Goal: Task Accomplishment & Management: Complete application form

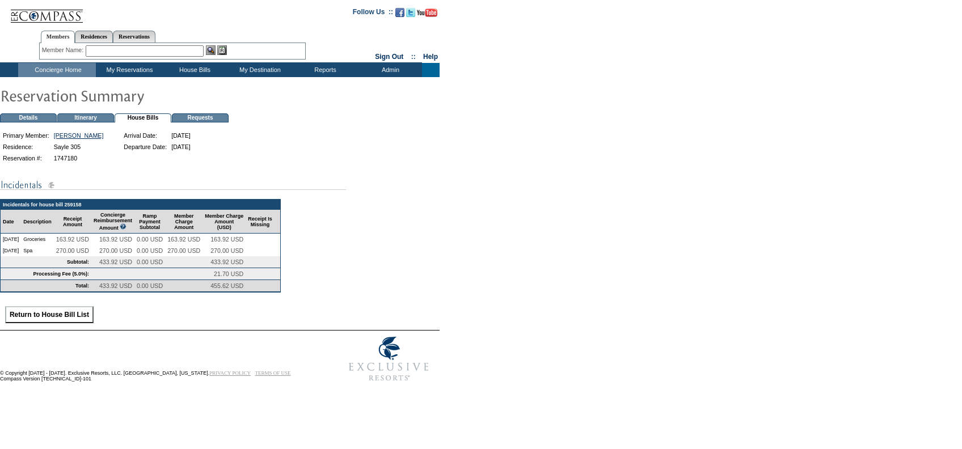
click at [40, 323] on input "Return to House Bill List" at bounding box center [49, 314] width 89 height 17
click at [66, 323] on input "Return to House Bill List" at bounding box center [49, 314] width 89 height 17
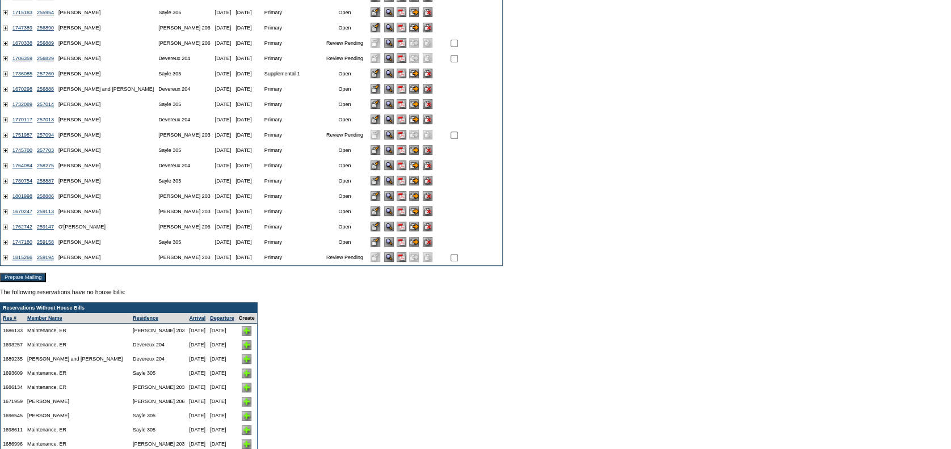
scroll to position [174, 0]
click at [397, 246] on img at bounding box center [402, 241] width 10 height 10
click at [409, 246] on input "image" at bounding box center [414, 241] width 10 height 10
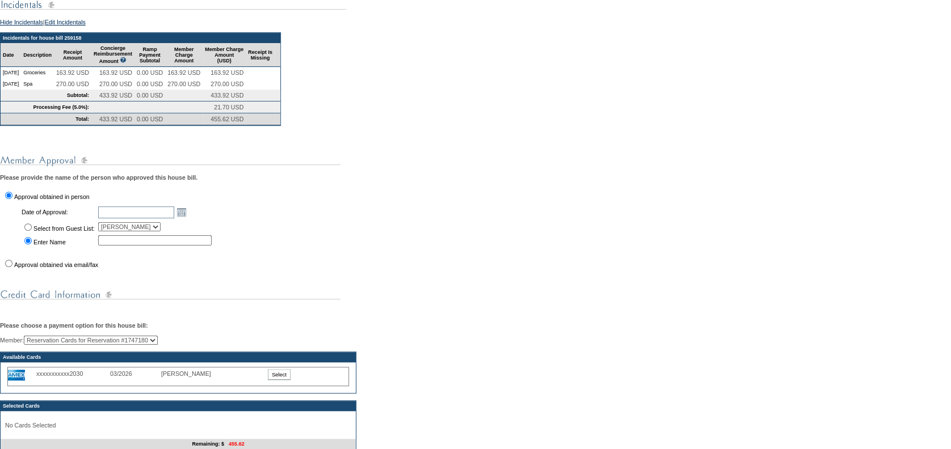
scroll to position [202, 0]
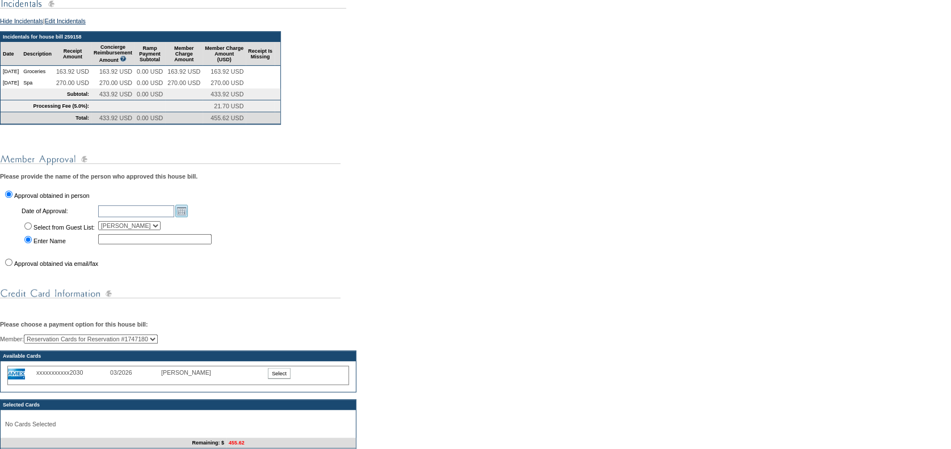
click at [186, 217] on link "Open the calendar popup." at bounding box center [181, 211] width 12 height 12
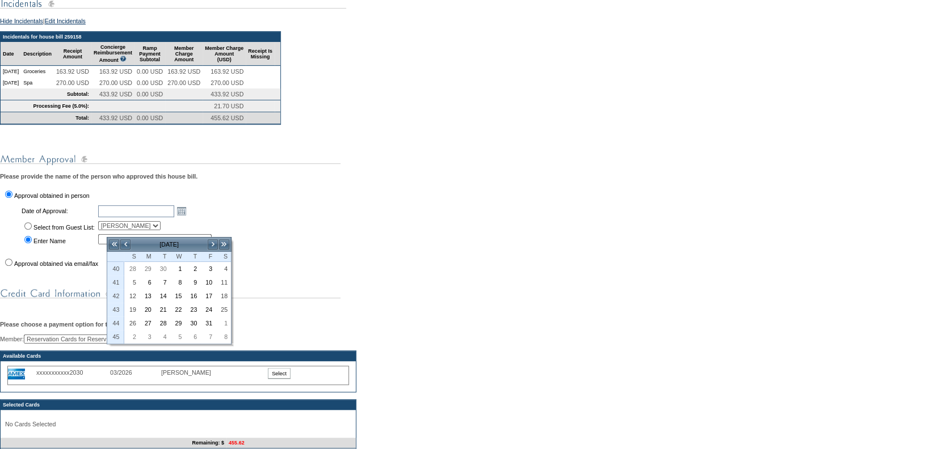
click at [64, 255] on td "Date of Approval: Open the calendar popup. Select from Guest List: [PERSON_NAME…" at bounding box center [109, 227] width 217 height 53
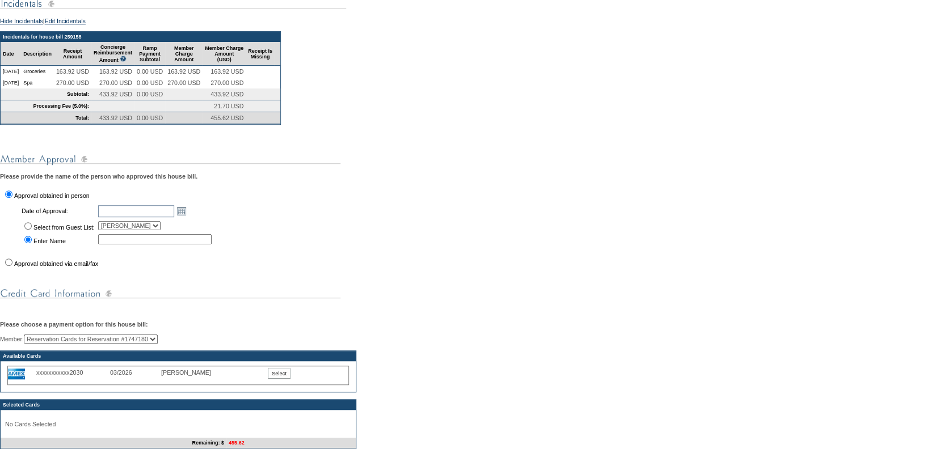
click at [10, 266] on input "Approval obtained via email/fax" at bounding box center [8, 262] width 7 height 7
radio input "true"
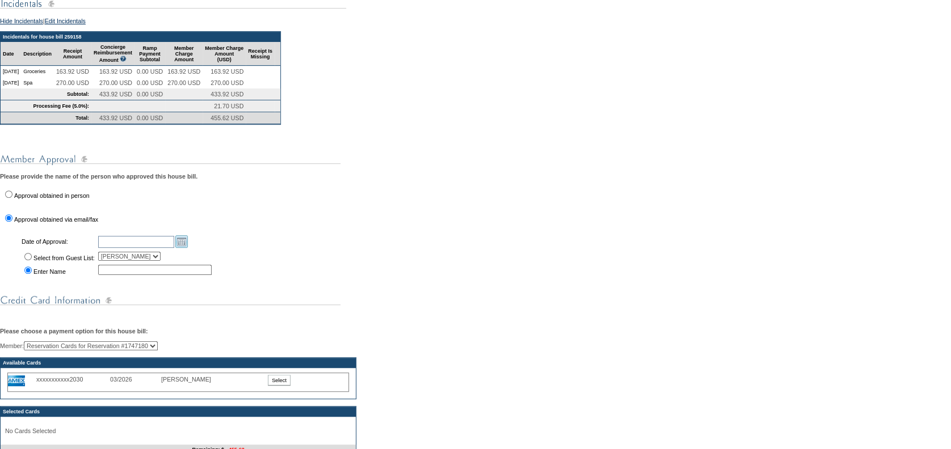
click at [188, 248] on link "Open the calendar popup." at bounding box center [181, 242] width 12 height 12
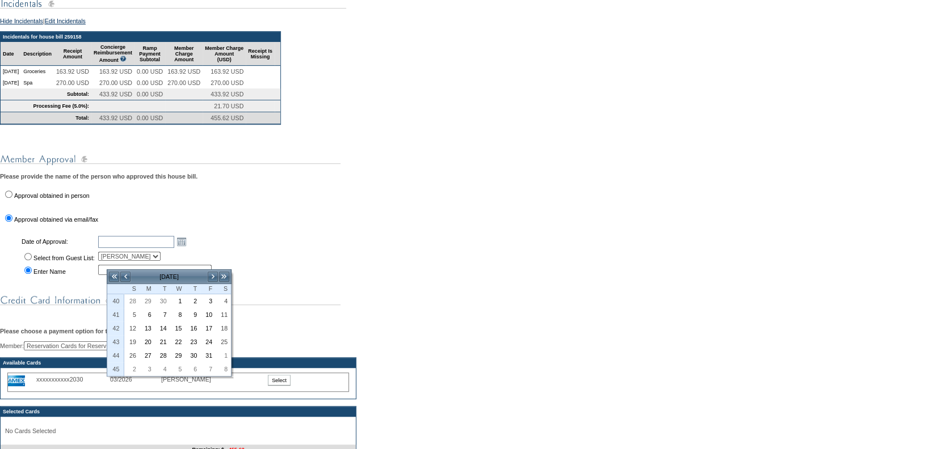
click at [53, 199] on label "Approval obtained in person" at bounding box center [51, 195] width 75 height 7
click at [12, 198] on input "Approval obtained in person" at bounding box center [8, 194] width 7 height 7
radio input "true"
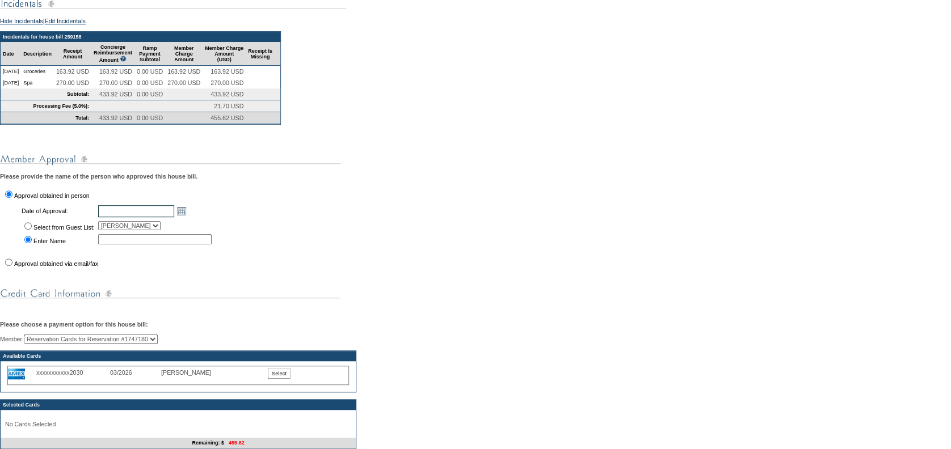
click at [137, 217] on input "text" at bounding box center [136, 211] width 76 height 12
click at [187, 217] on link "Open the calendar popup." at bounding box center [181, 211] width 12 height 12
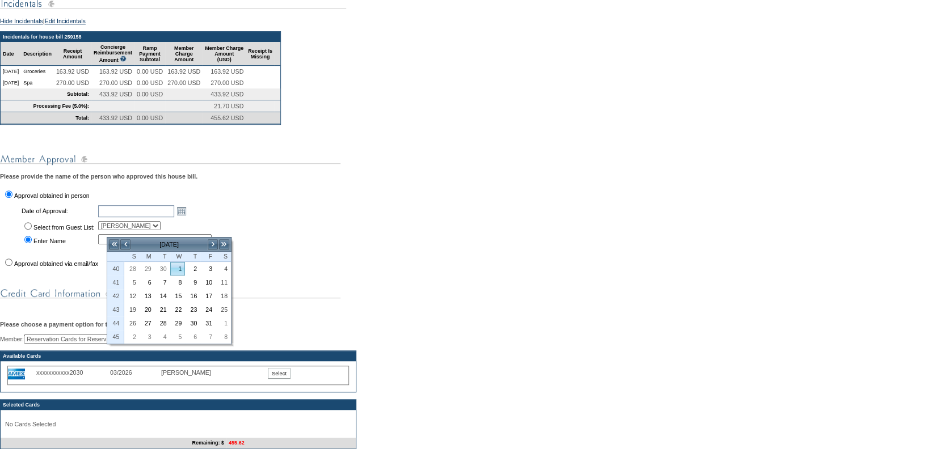
click at [179, 272] on link "1" at bounding box center [178, 269] width 14 height 12
type input "[DATE]"
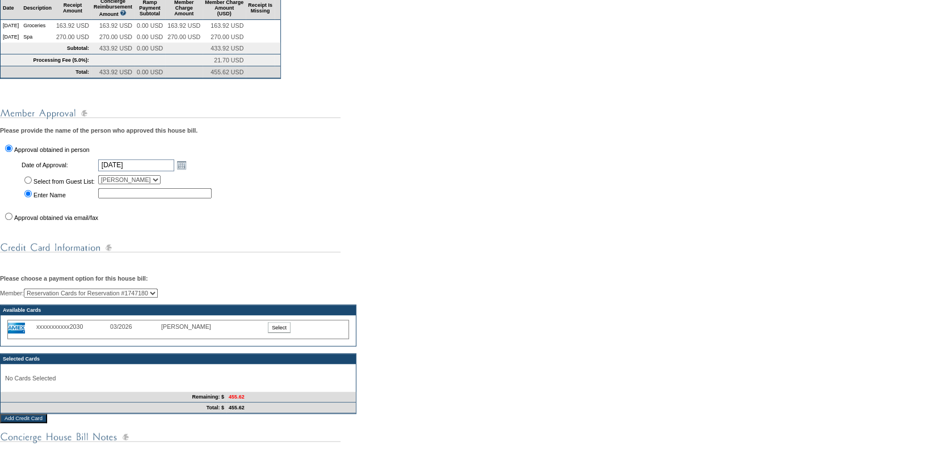
scroll to position [249, 0]
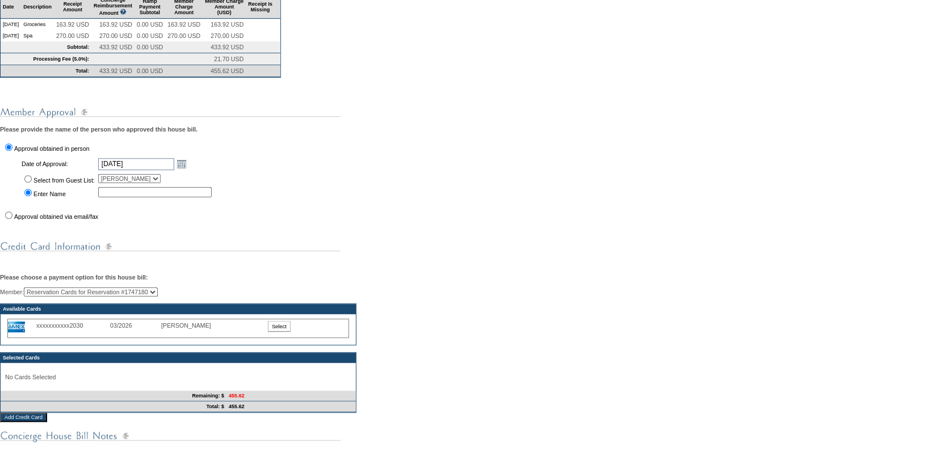
click at [116, 197] on input "text" at bounding box center [154, 192] width 113 height 10
click at [26, 183] on input "Select from Guest List:" at bounding box center [27, 178] width 7 height 7
radio input "true"
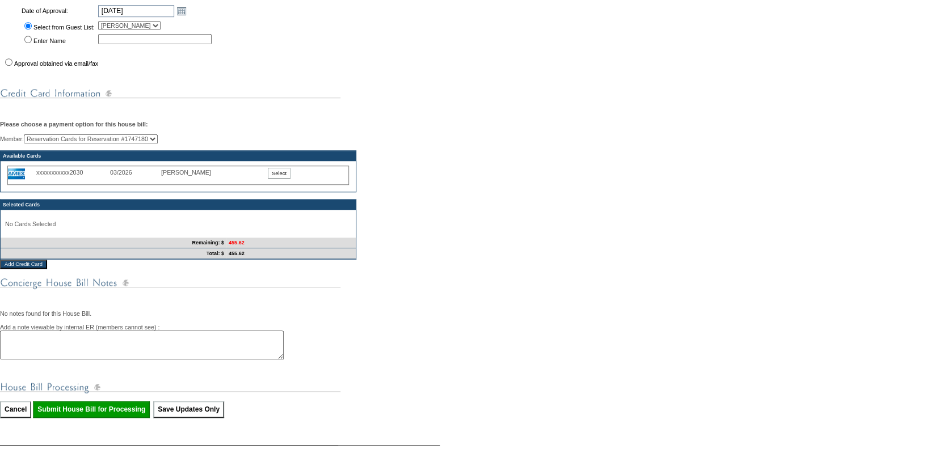
scroll to position [517, 0]
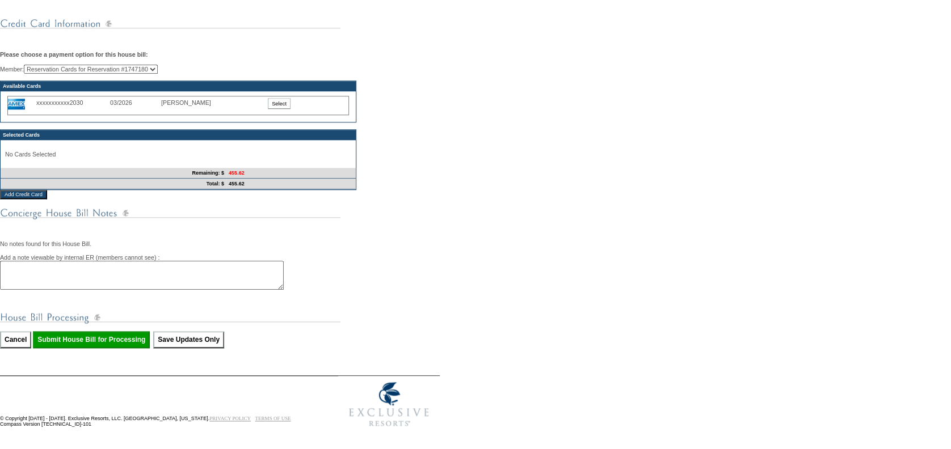
click at [115, 349] on div "You are in the process of submitting the following house bill: 259158 - Primary…" at bounding box center [475, 30] width 951 height 676
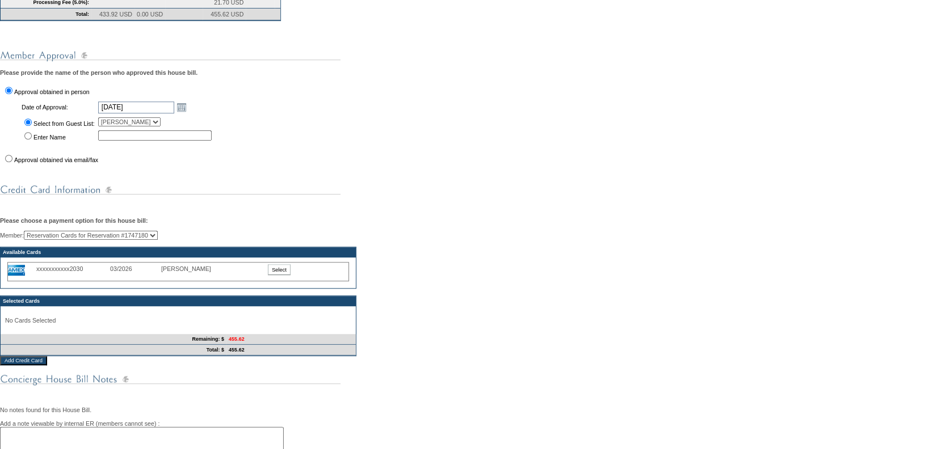
scroll to position [304, 0]
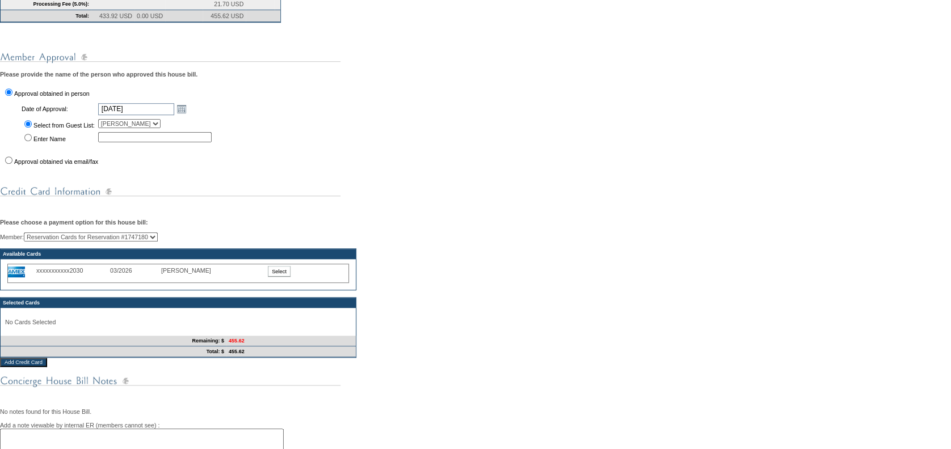
click at [154, 142] on input "text" at bounding box center [154, 137] width 113 height 10
click at [285, 127] on div "You are in the process of submitting the following house bill: 259158 - Primary…" at bounding box center [475, 198] width 951 height 676
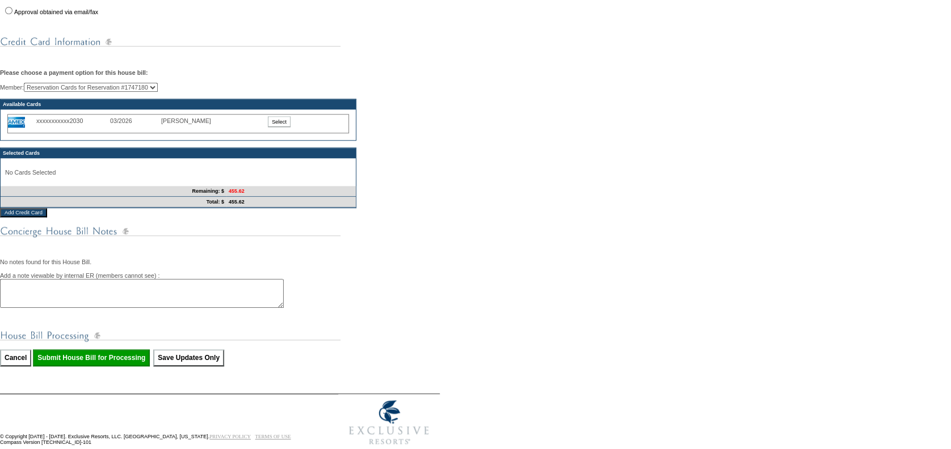
scroll to position [453, 0]
click at [278, 128] on input "Select" at bounding box center [279, 122] width 23 height 11
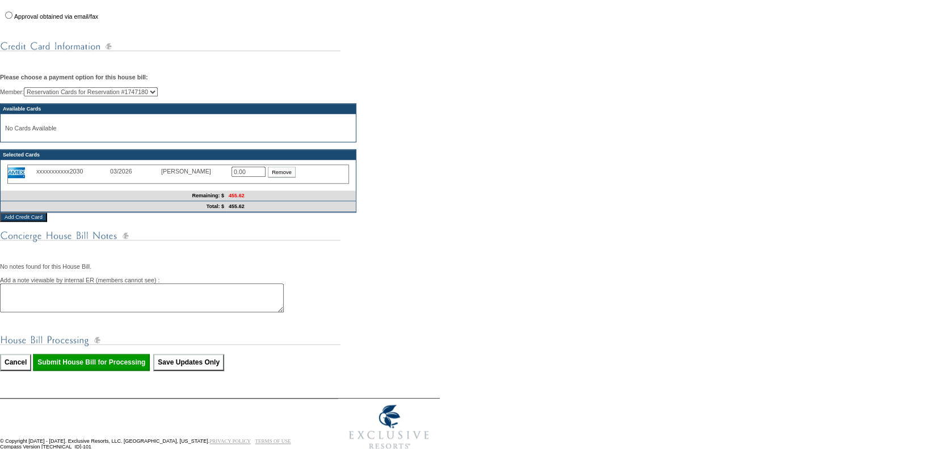
scroll to position [450, 0]
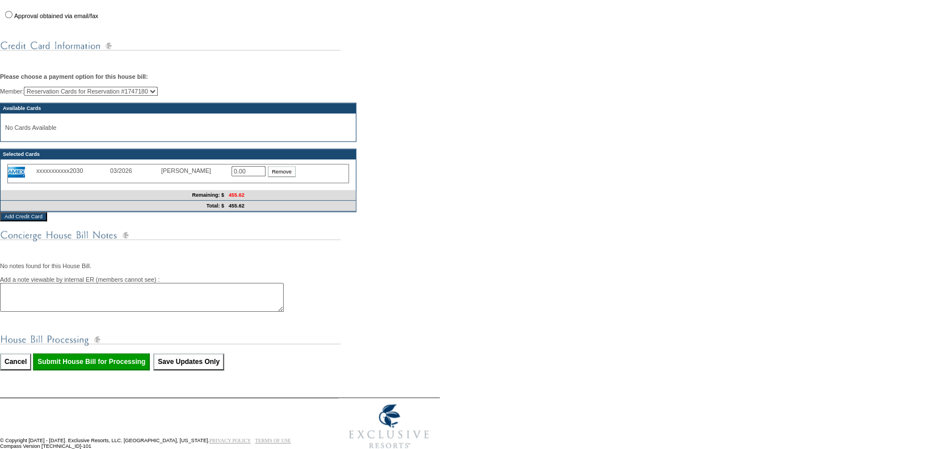
click at [250, 176] on input "0.00" at bounding box center [249, 171] width 34 height 10
drag, startPoint x: 250, startPoint y: 198, endPoint x: 0, endPoint y: 250, distance: 255.5
click at [0, 250] on html "Follow Us ::" at bounding box center [475, 5] width 951 height 911
type input "455.62"
click at [328, 242] on img at bounding box center [170, 235] width 340 height 14
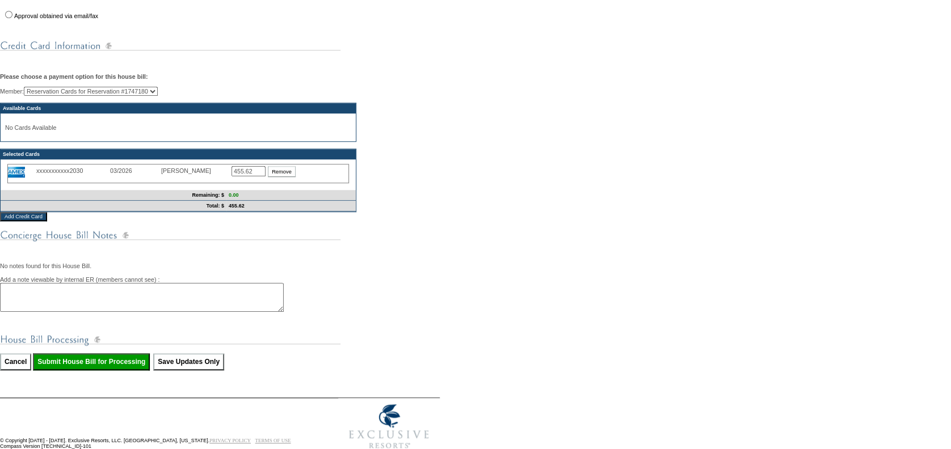
scroll to position [517, 0]
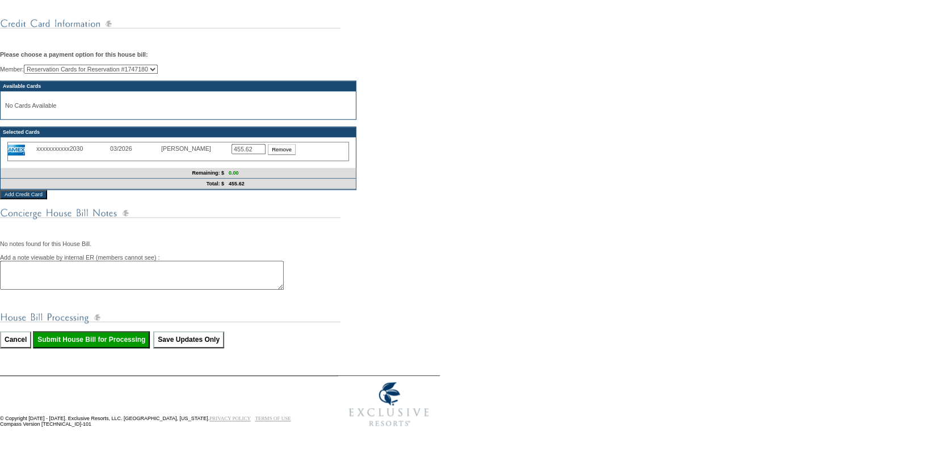
click at [105, 332] on input "Submit House Bill for Processing" at bounding box center [91, 339] width 117 height 17
type input "Processing..."
